Goal: Communication & Community: Answer question/provide support

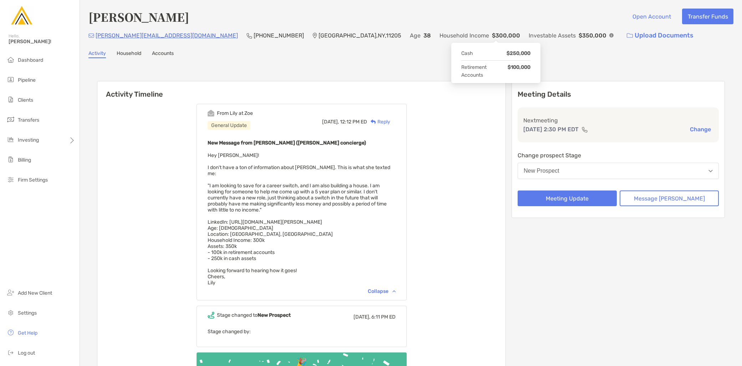
click at [609, 34] on img at bounding box center [611, 35] width 4 height 4
click at [325, 235] on div "New Message from [PERSON_NAME] ([PERSON_NAME] concierge) Hey [PERSON_NAME]! I d…" at bounding box center [301, 211] width 188 height 147
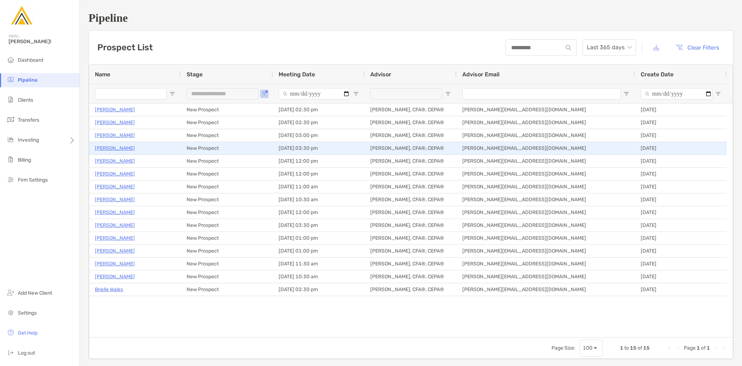
click at [121, 150] on p "[PERSON_NAME]" at bounding box center [115, 148] width 40 height 9
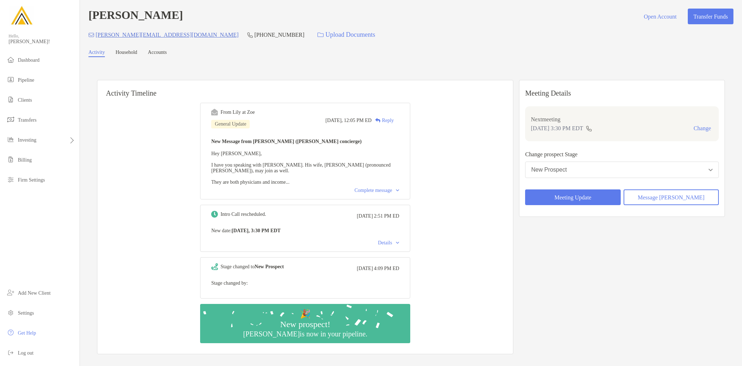
click at [378, 193] on div "Complete message" at bounding box center [376, 191] width 45 height 6
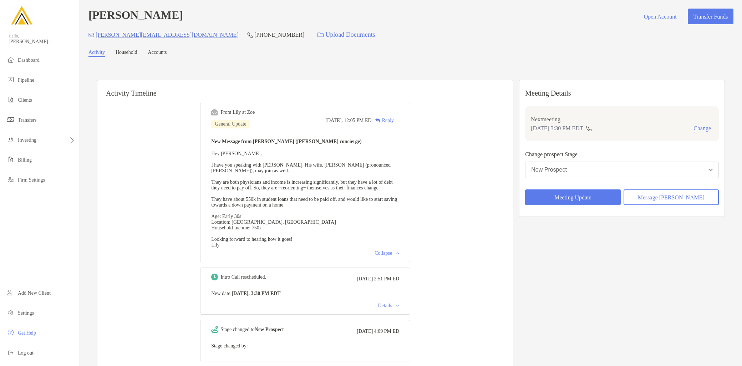
click at [394, 121] on div "Reply" at bounding box center [382, 120] width 22 height 7
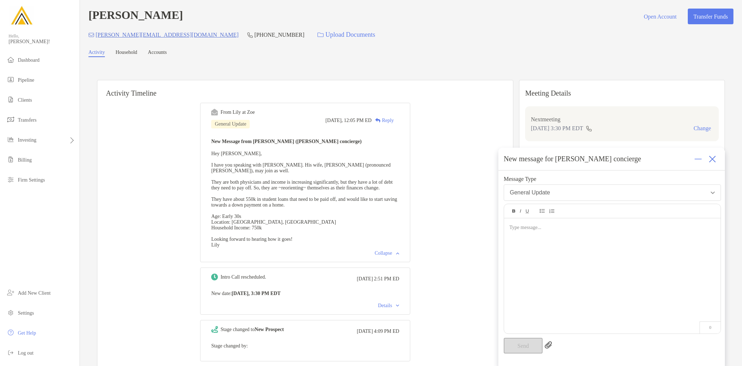
click at [580, 274] on div at bounding box center [612, 272] width 216 height 108
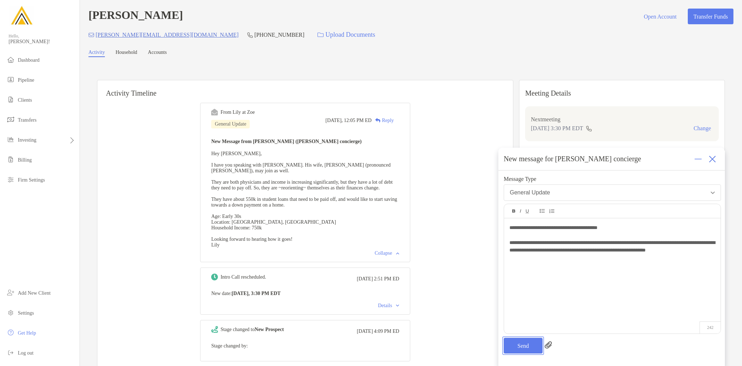
click at [533, 350] on button "Send" at bounding box center [522, 346] width 39 height 16
